Goal: Find specific page/section

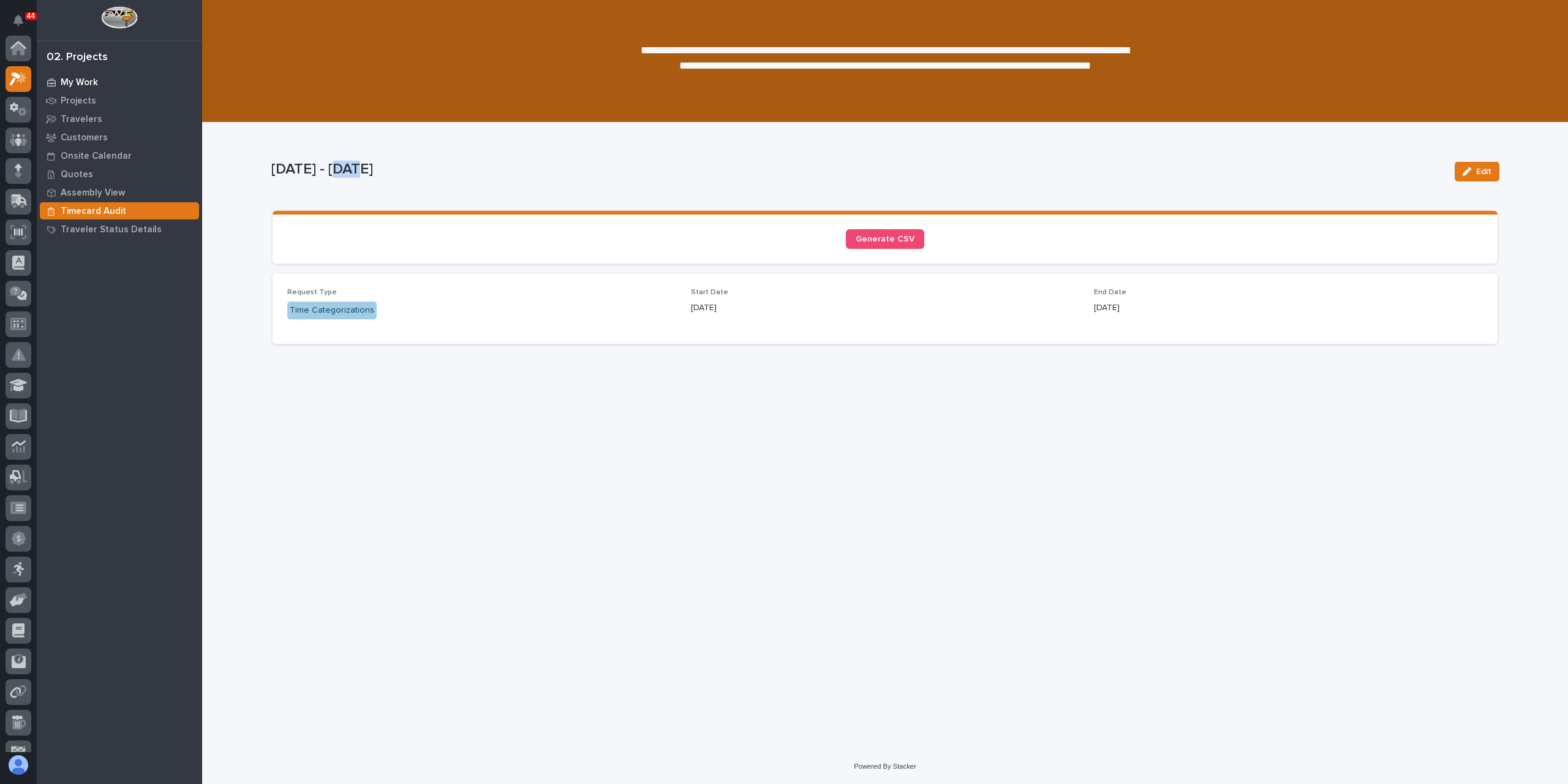
scroll to position [31, 0]
click at [17, 59] on div at bounding box center [18, 48] width 25 height 25
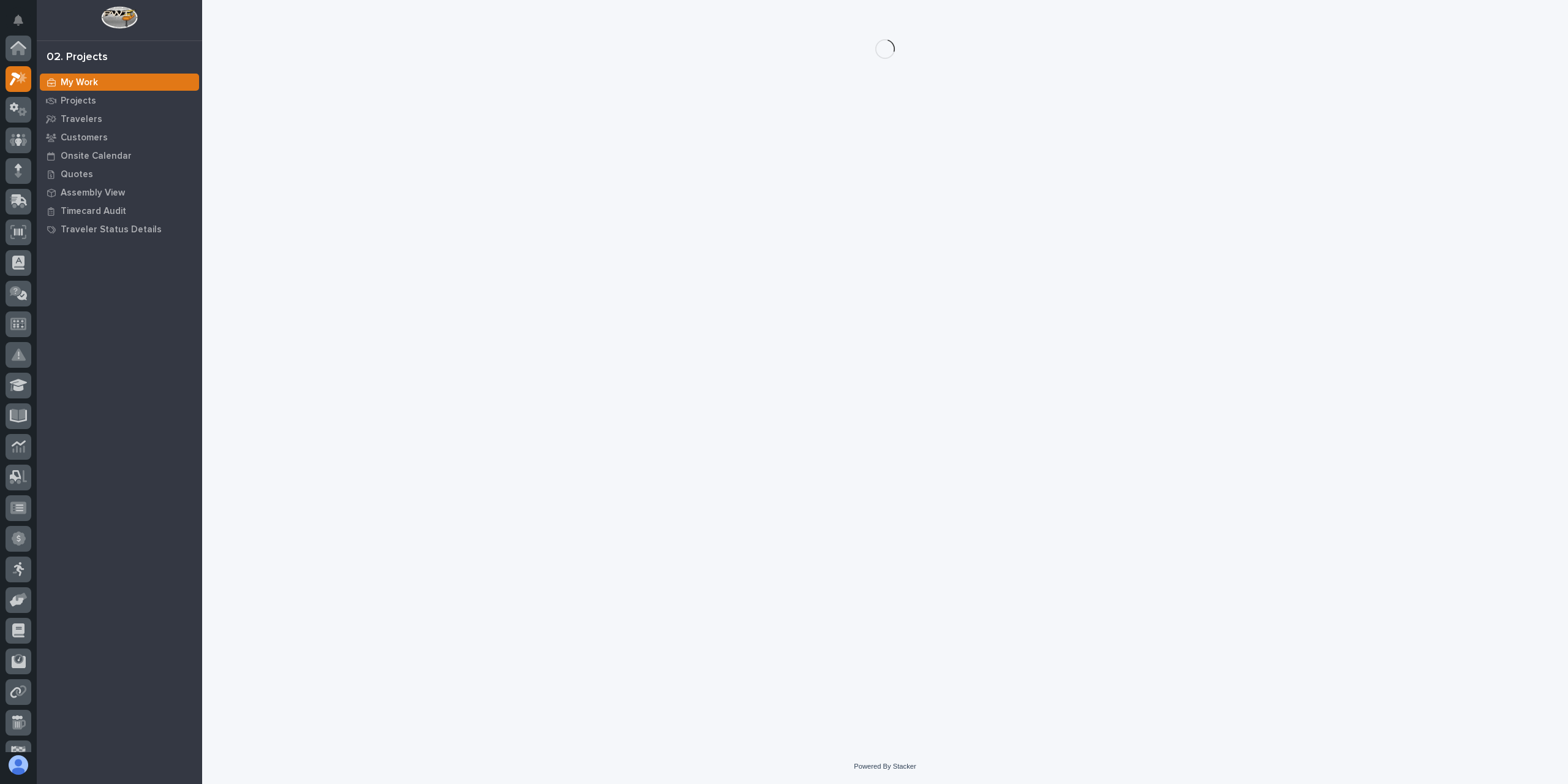
scroll to position [31, 0]
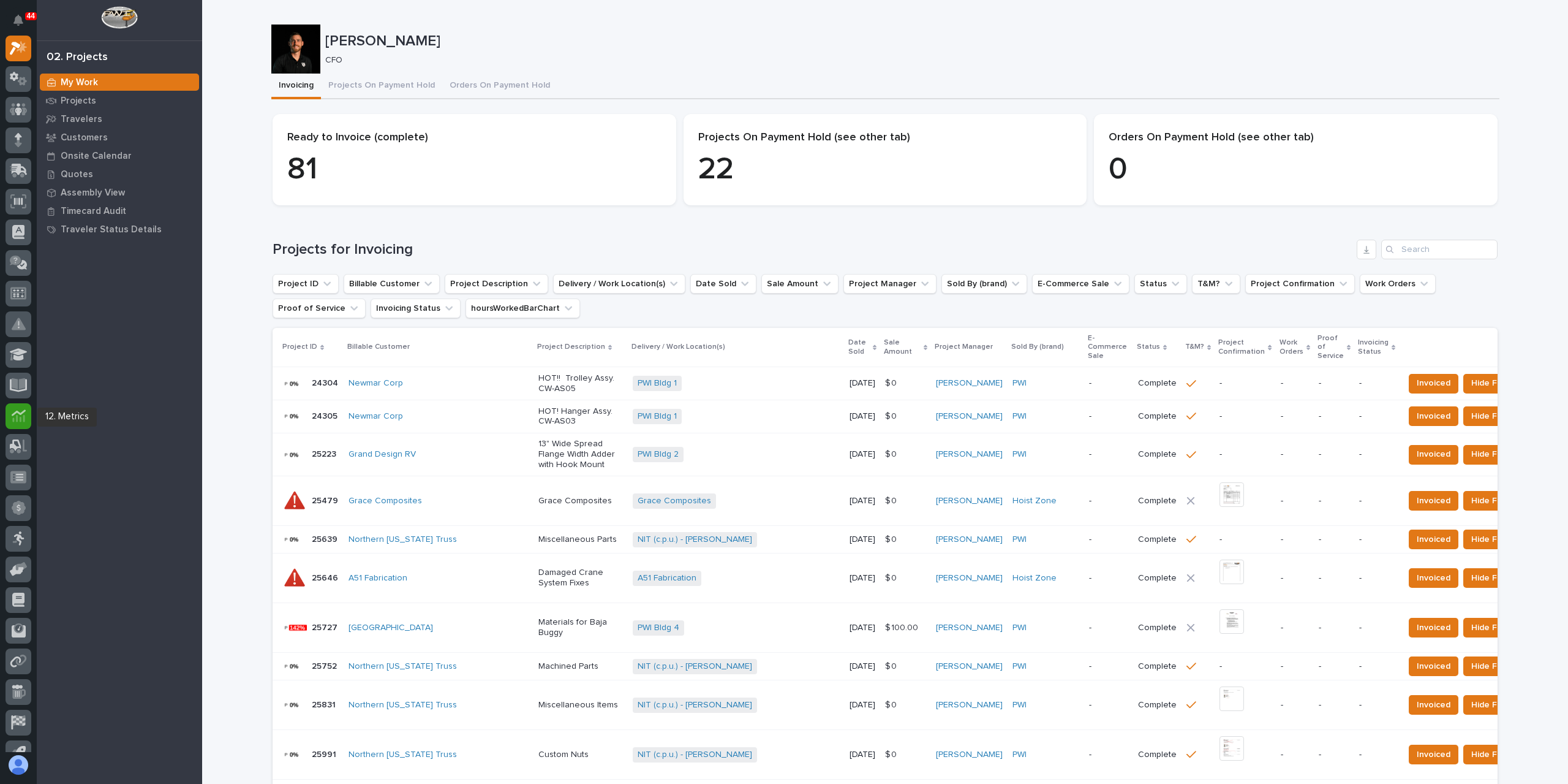
click at [19, 411] on icon at bounding box center [18, 416] width 14 height 14
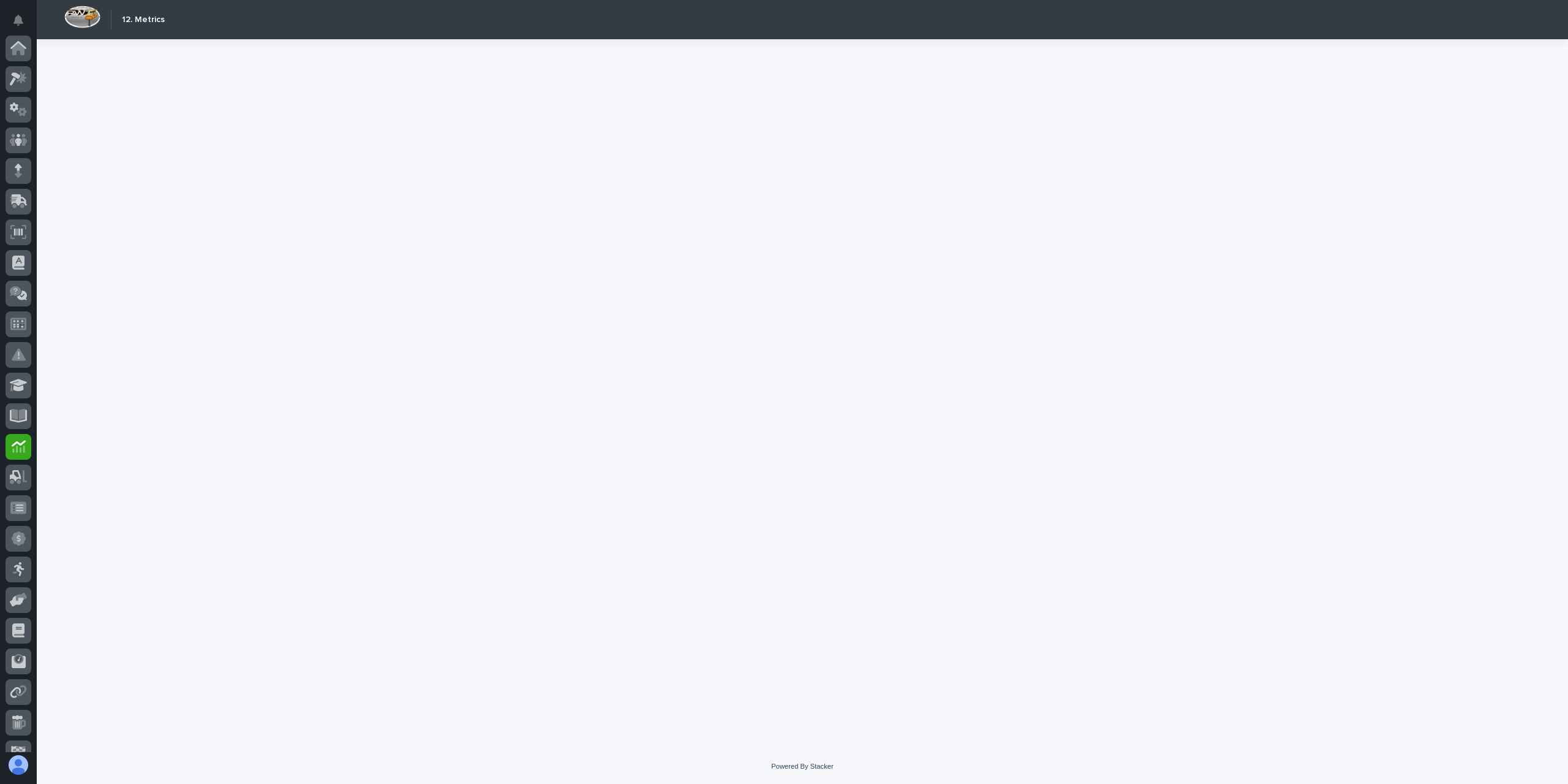
scroll to position [111, 0]
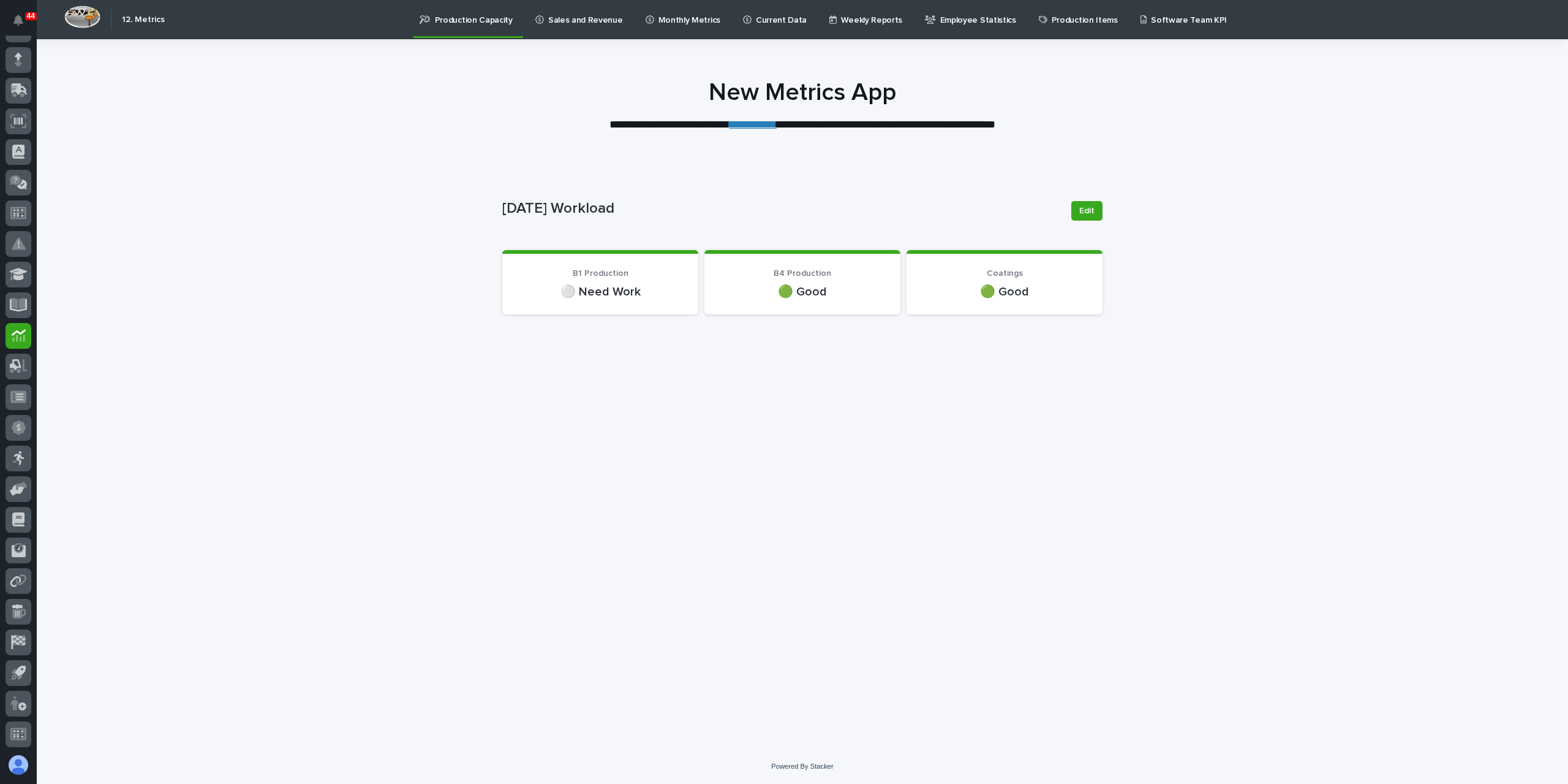
click at [562, 26] on link "Sales and Revenue" at bounding box center [581, 19] width 94 height 38
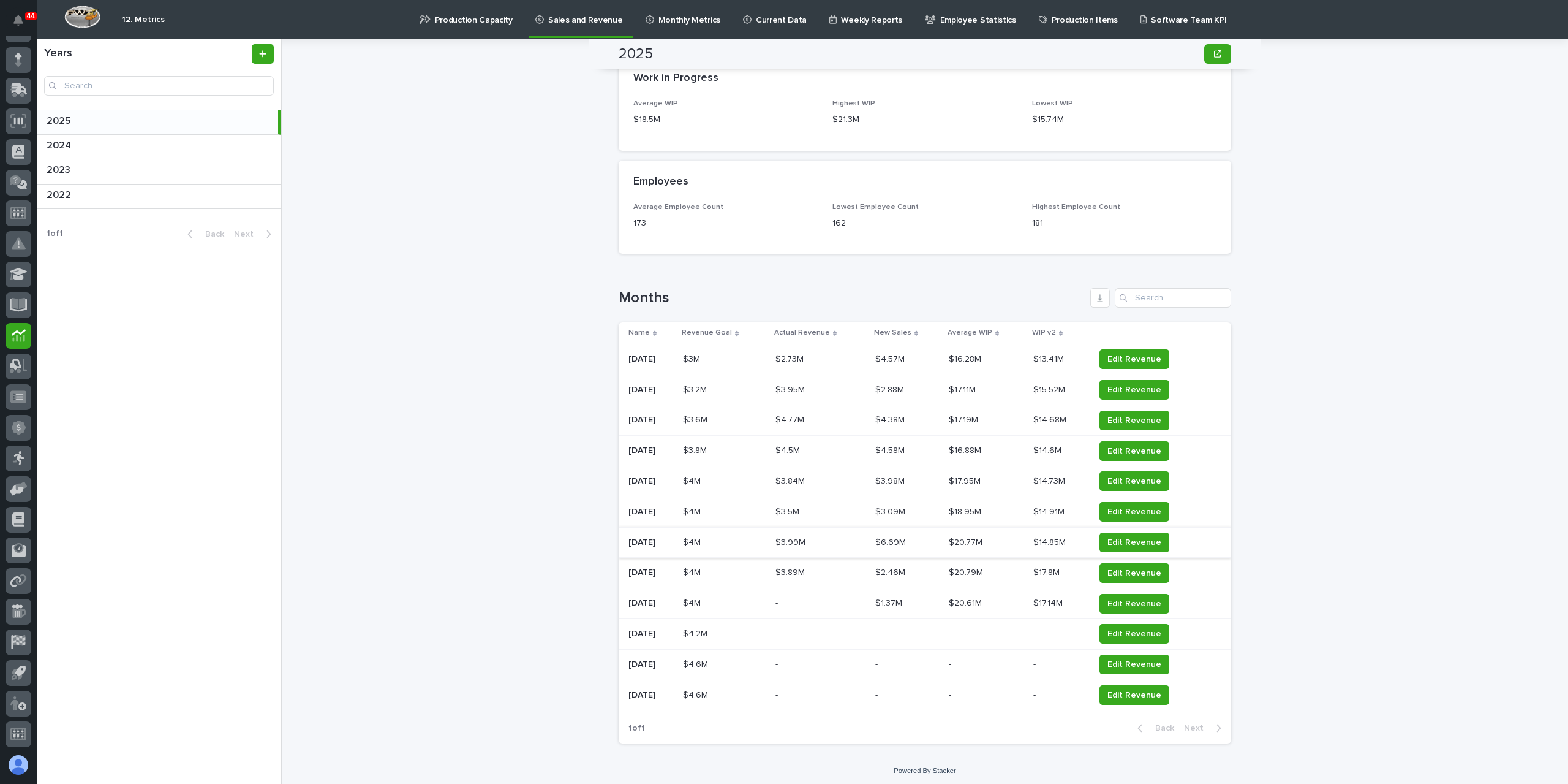
scroll to position [1189, 0]
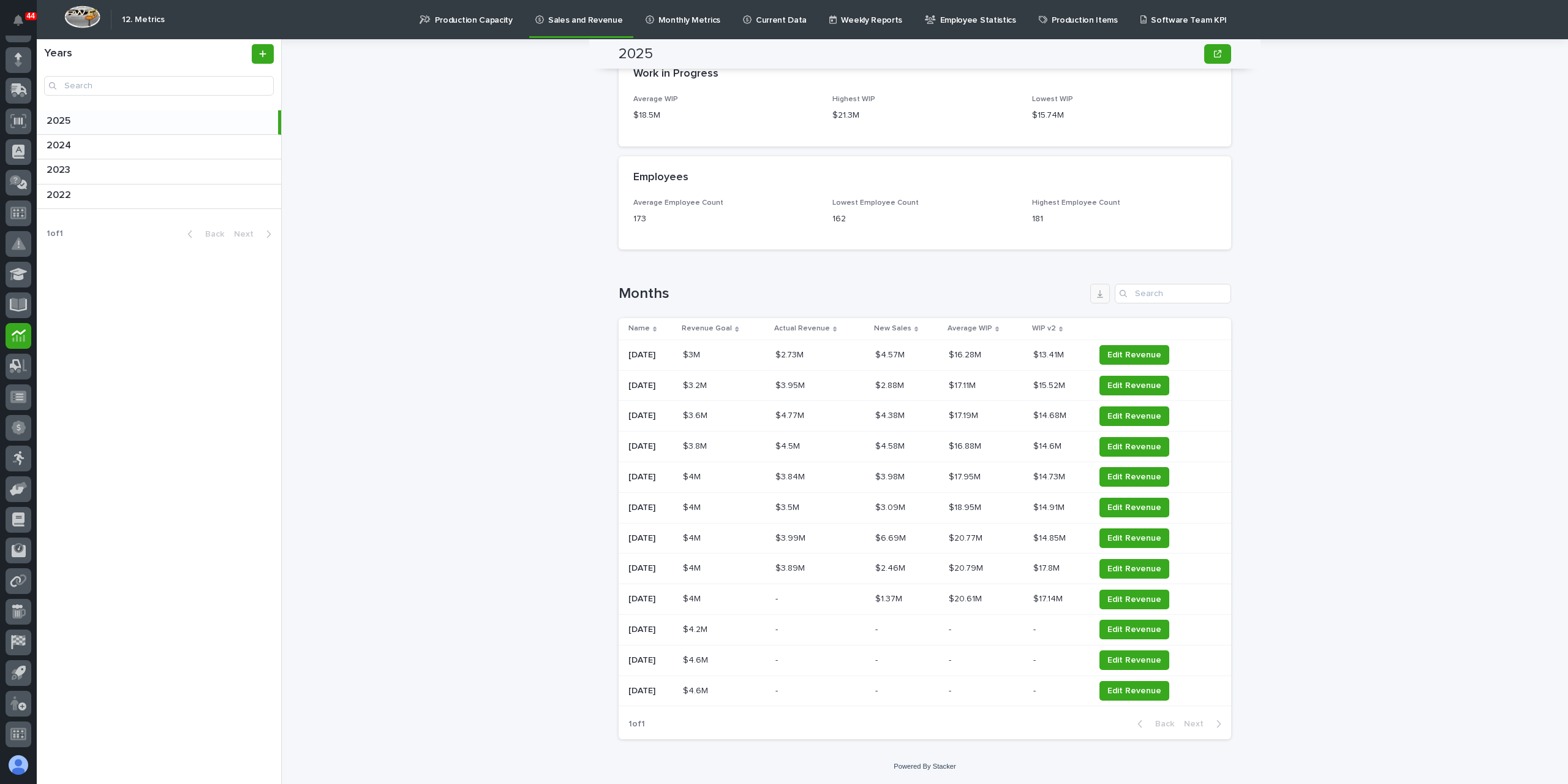
click at [1095, 295] on icon "button" at bounding box center [1100, 293] width 9 height 9
click at [459, 325] on div "2025 2025 Sorry, there was an error saving your record. Please try again. Pleas…" at bounding box center [932, 412] width 1271 height 744
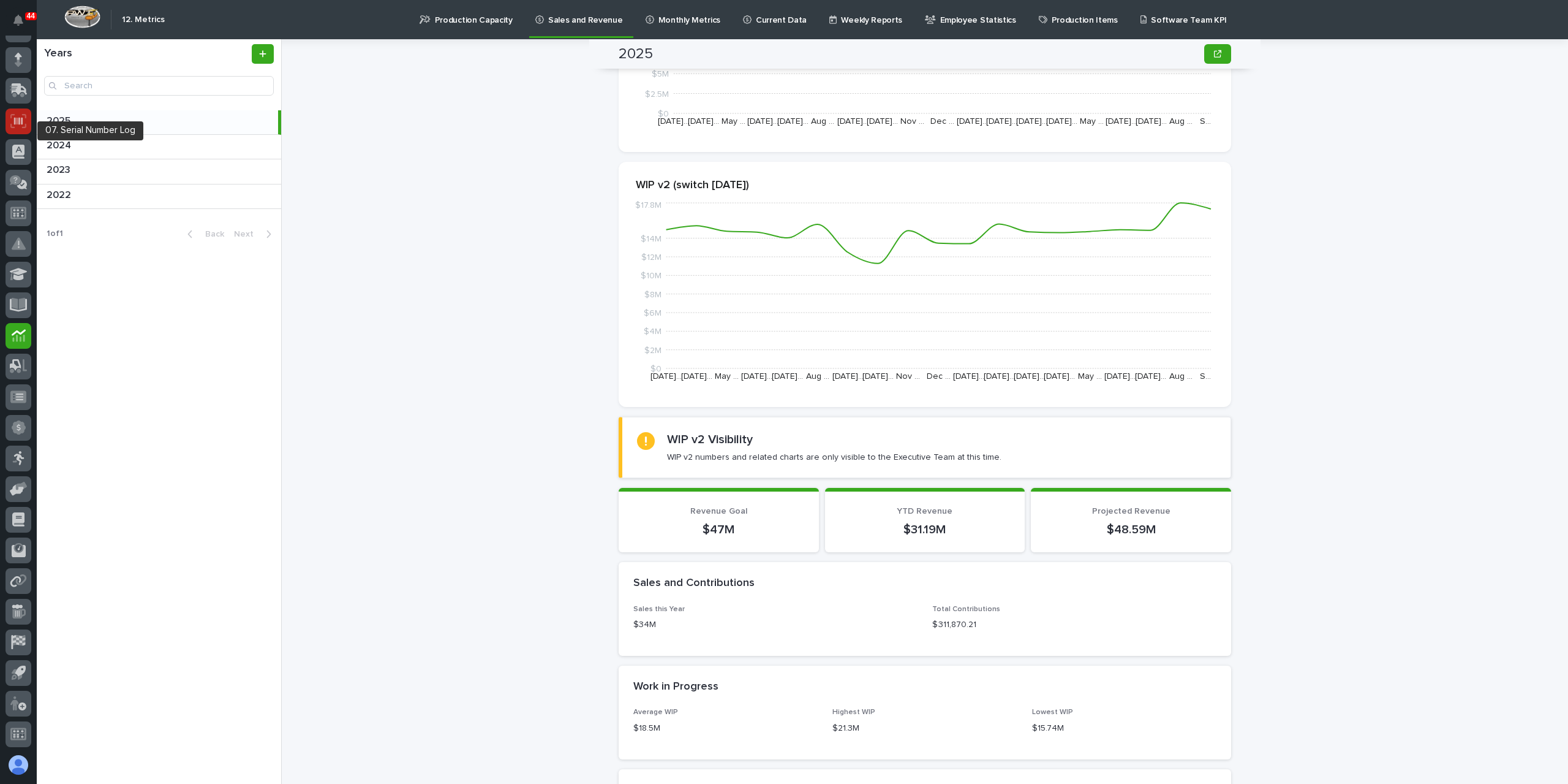
scroll to position [0, 0]
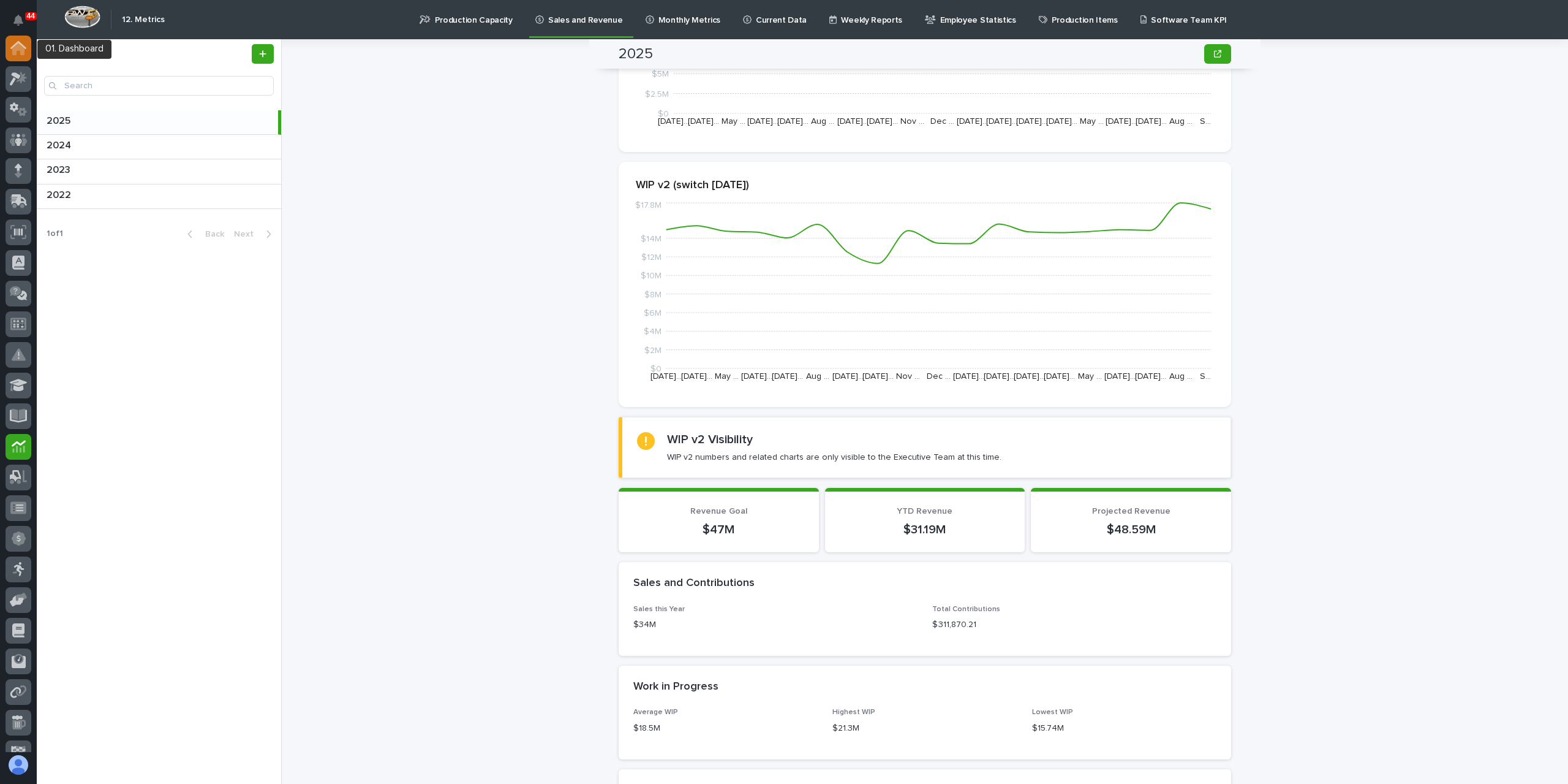
click at [14, 46] on icon at bounding box center [18, 45] width 16 height 8
